Goal: Task Accomplishment & Management: Use online tool/utility

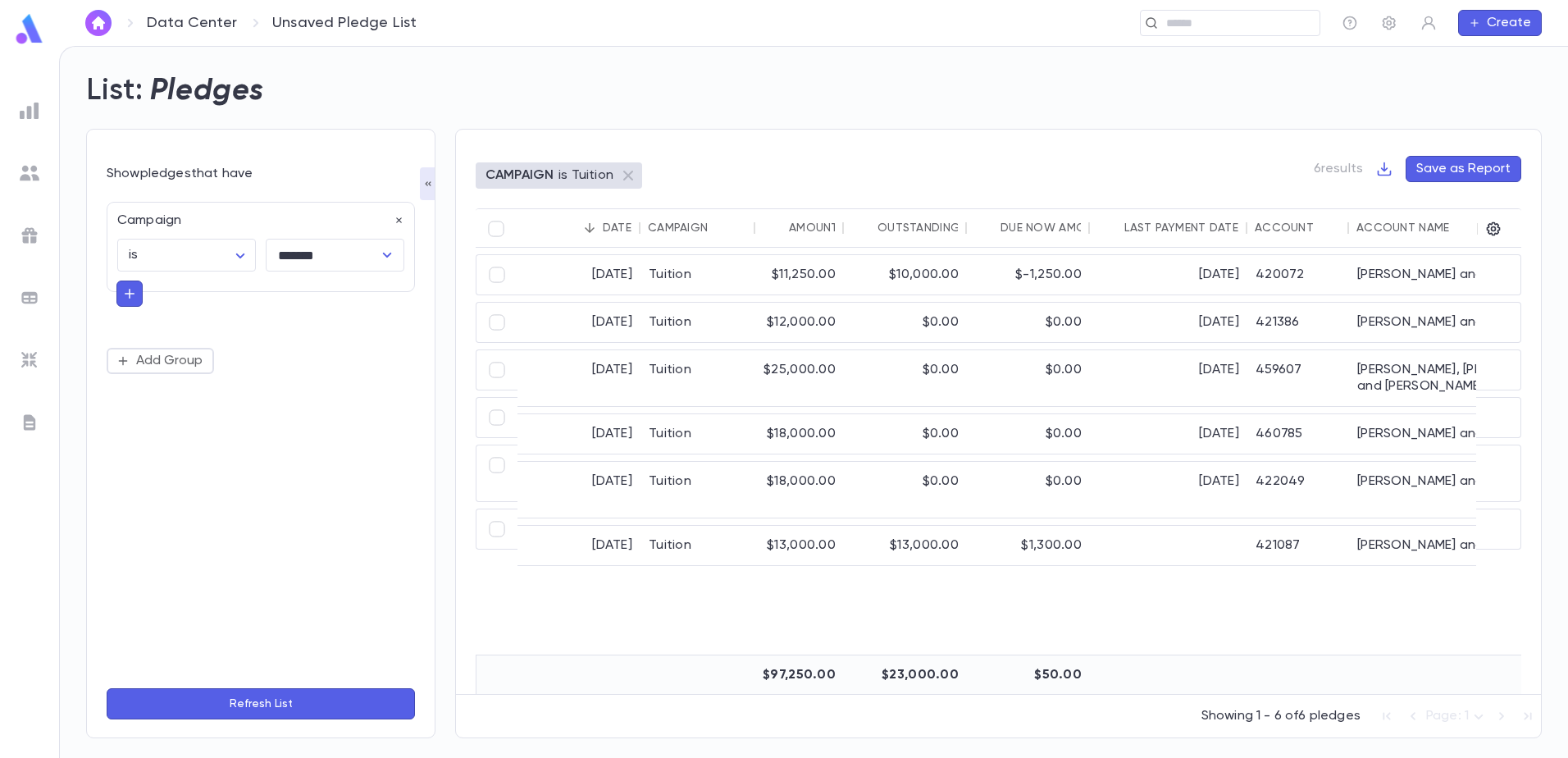
click at [33, 113] on img at bounding box center [29, 111] width 19 height 19
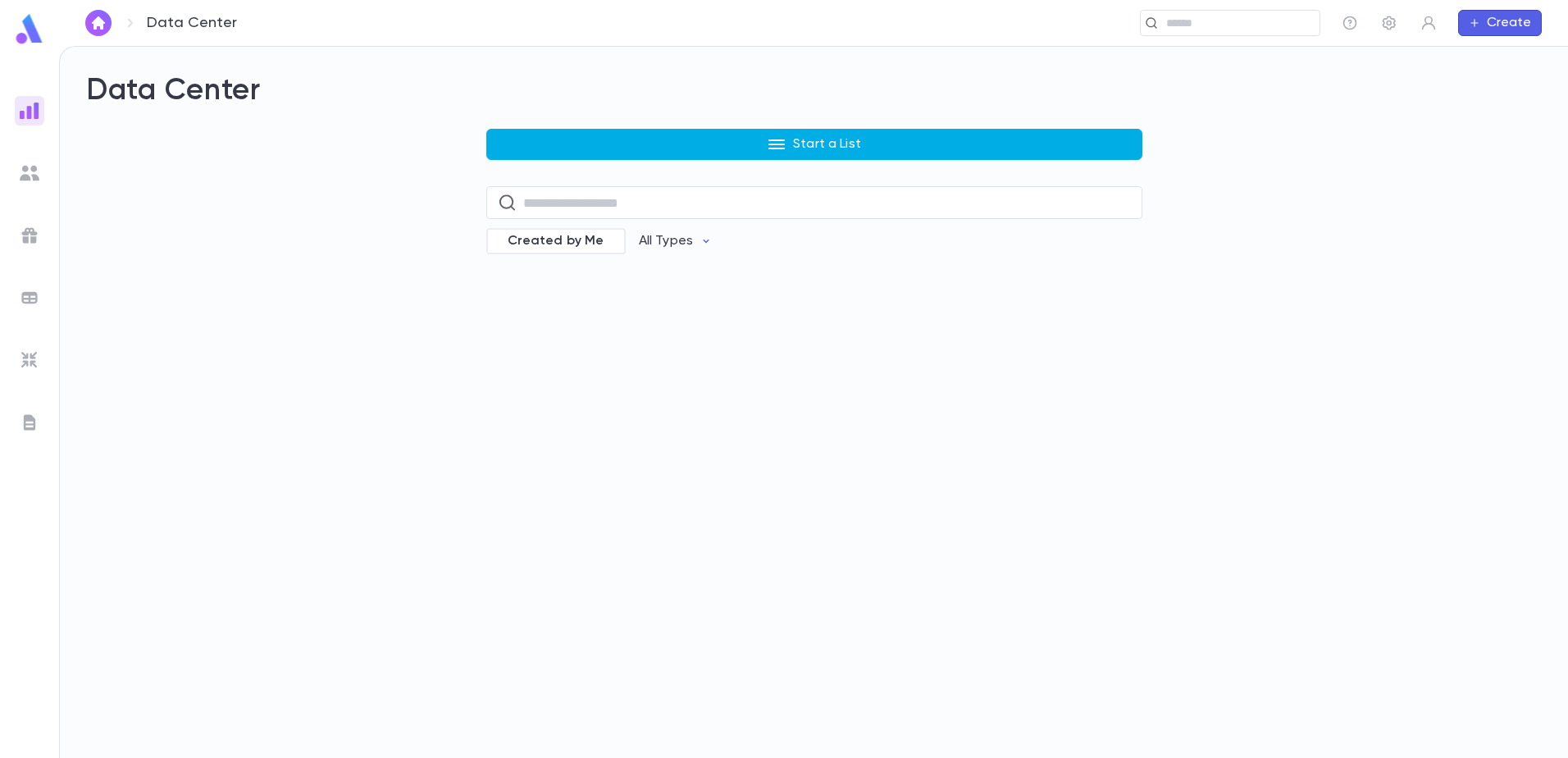
click at [803, 151] on p "Start a List" at bounding box center [826, 144] width 68 height 17
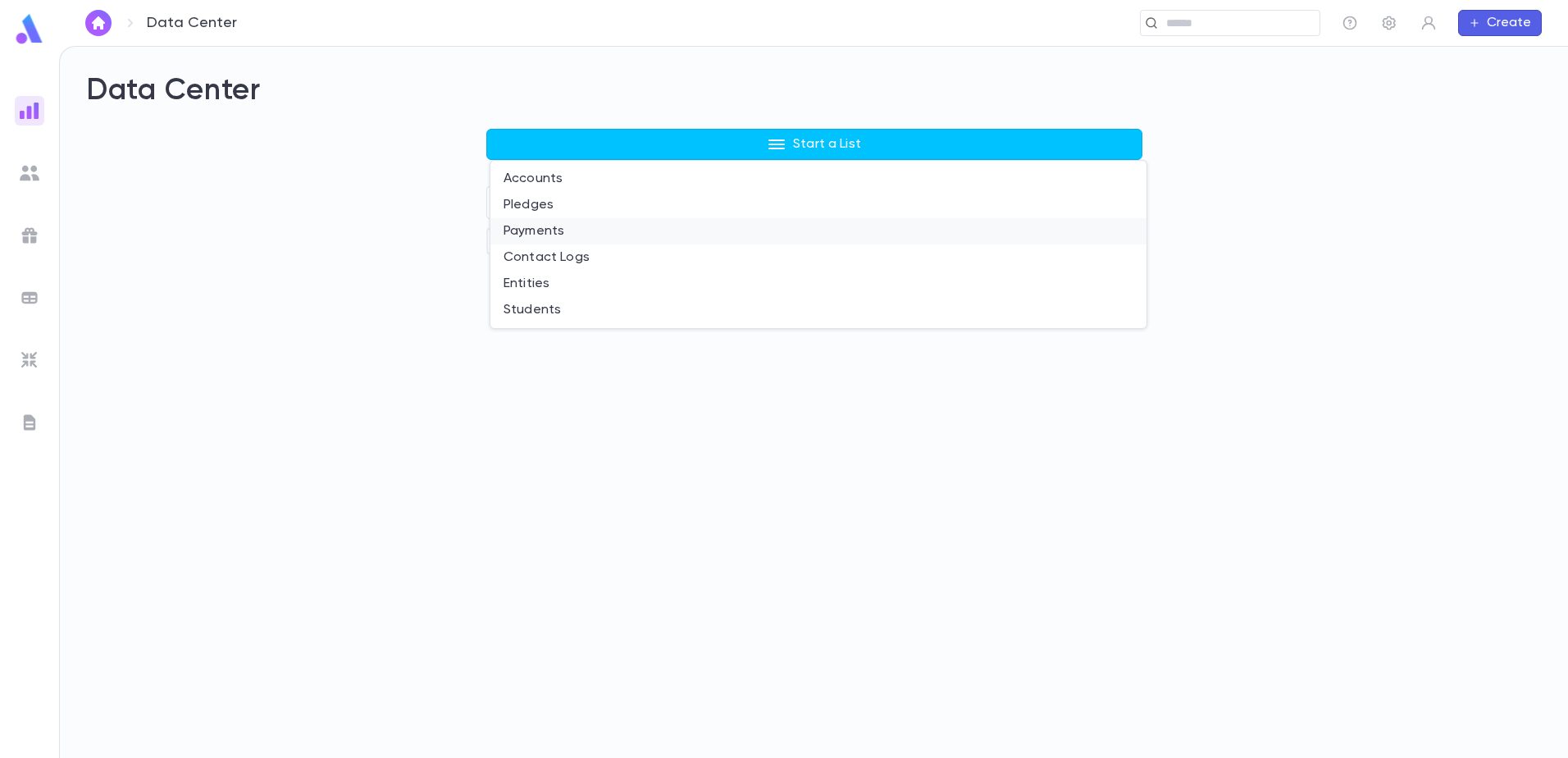
click at [543, 233] on li "Payments" at bounding box center [818, 231] width 656 height 26
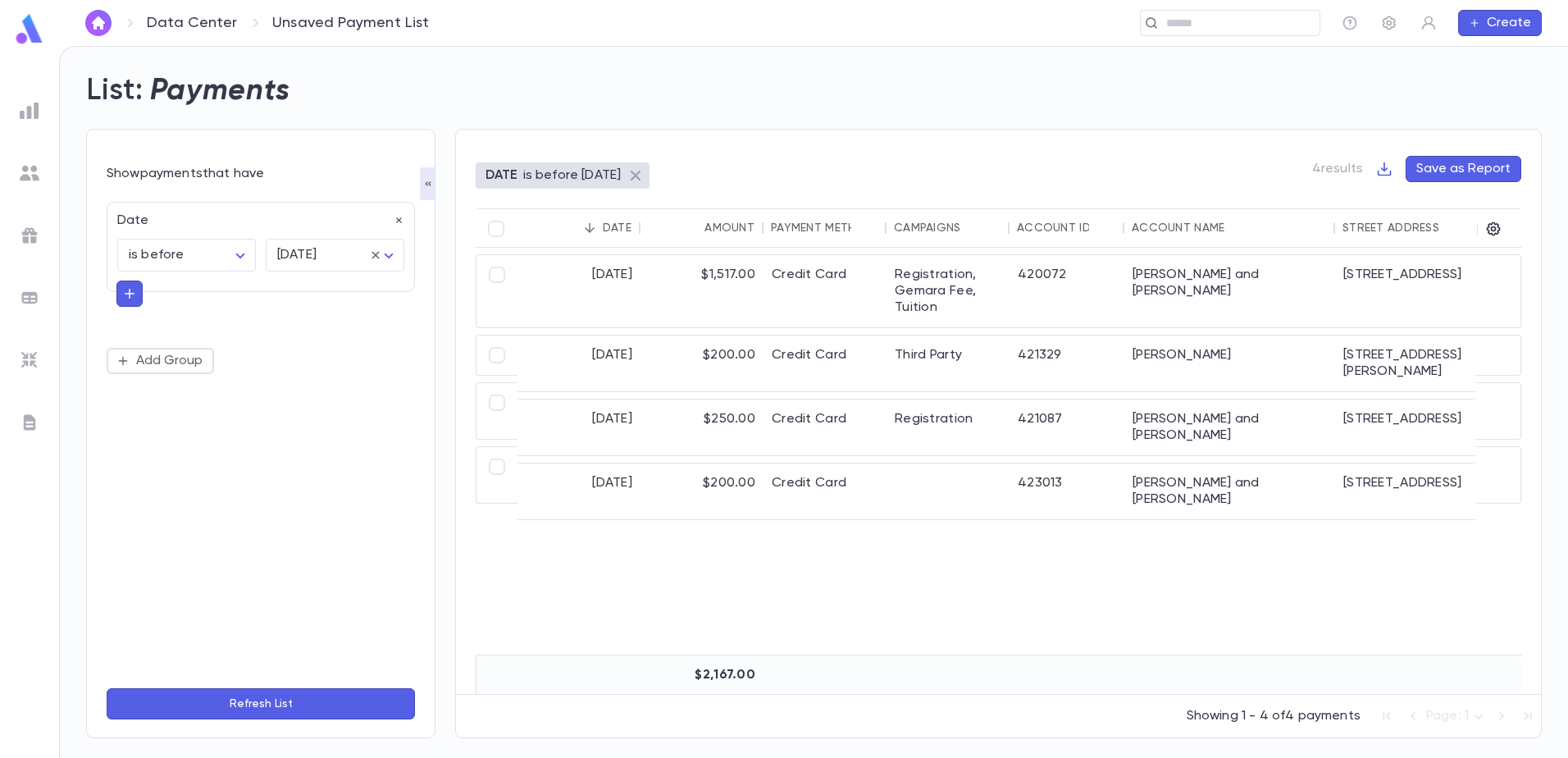
click at [645, 171] on icon at bounding box center [635, 175] width 19 height 19
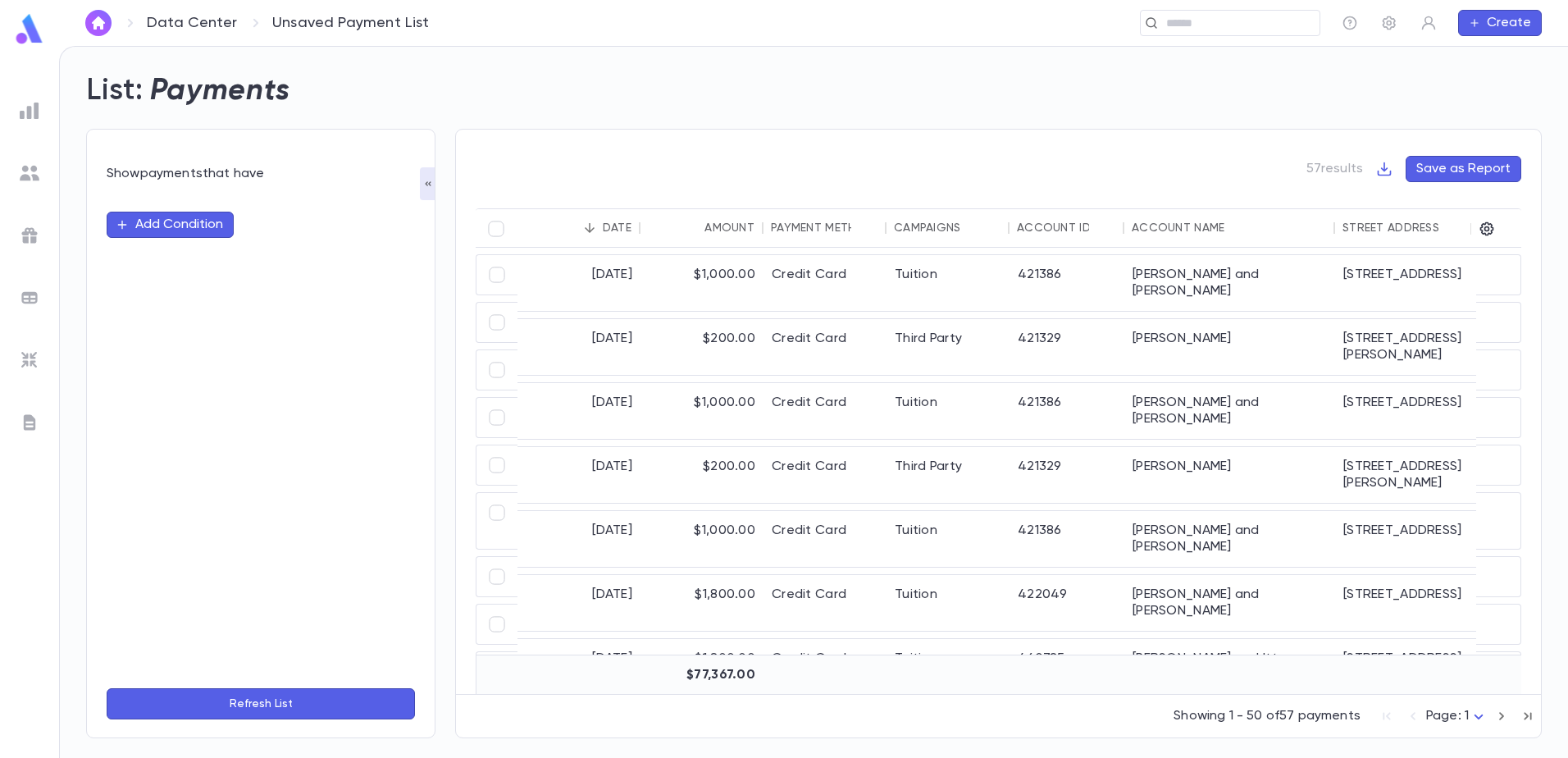
click at [827, 233] on div "Payment Method" at bounding box center [823, 228] width 104 height 13
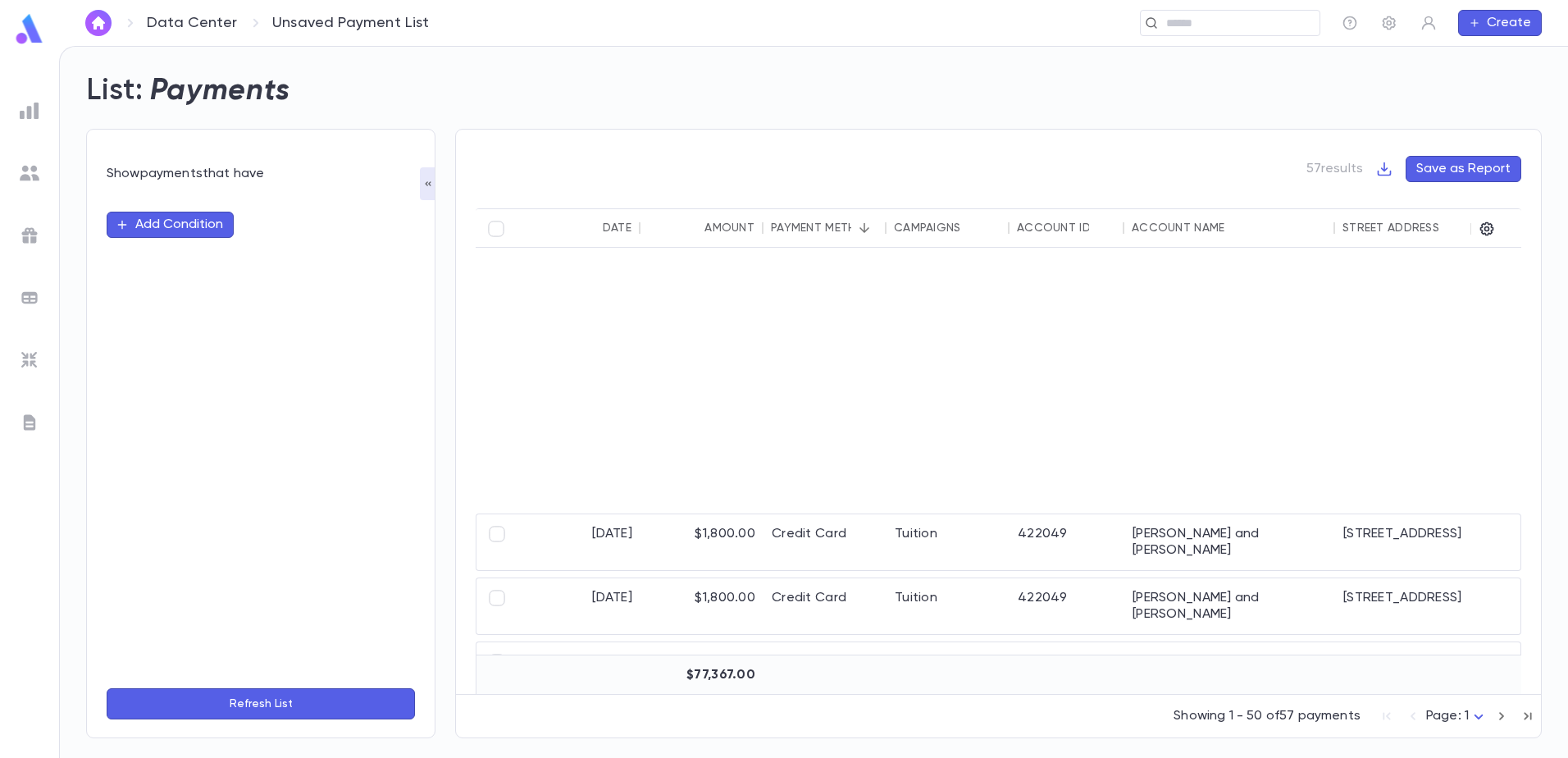
scroll to position [1641, 0]
